Goal: Navigation & Orientation: Find specific page/section

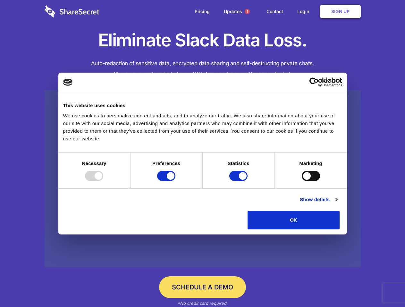
click at [103, 181] on div at bounding box center [94, 176] width 18 height 10
click at [175, 181] on input "Preferences" at bounding box center [166, 176] width 18 height 10
checkbox input "false"
click at [239, 181] on input "Statistics" at bounding box center [238, 176] width 18 height 10
checkbox input "false"
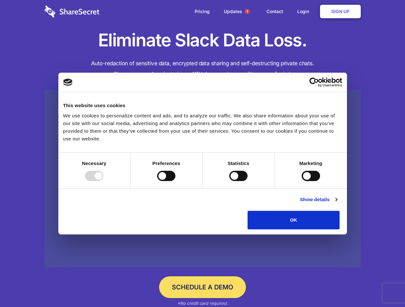
click at [301, 181] on input "Marketing" at bounding box center [310, 176] width 18 height 10
checkbox input "true"
click at [337, 204] on link "Show details" at bounding box center [317, 200] width 37 height 8
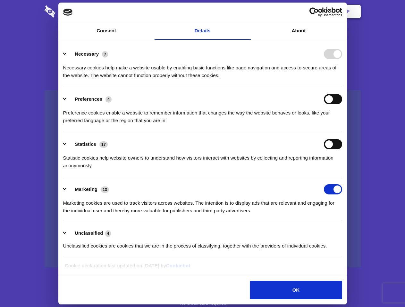
click at [345, 232] on ul "Necessary 7 Necessary cookies help make a website usable by enabling basic func…" at bounding box center [202, 150] width 285 height 216
click at [247, 12] on span "1" at bounding box center [246, 11] width 5 height 5
